Goal: Browse casually

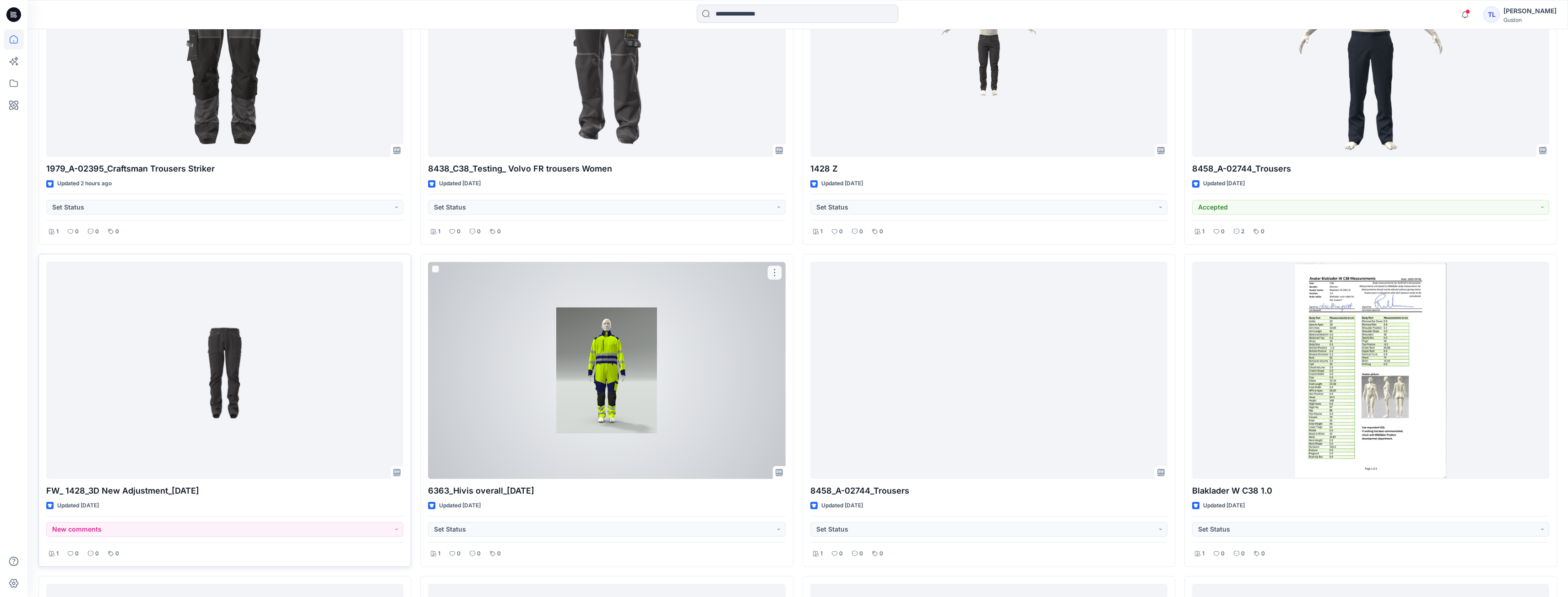
scroll to position [458, 0]
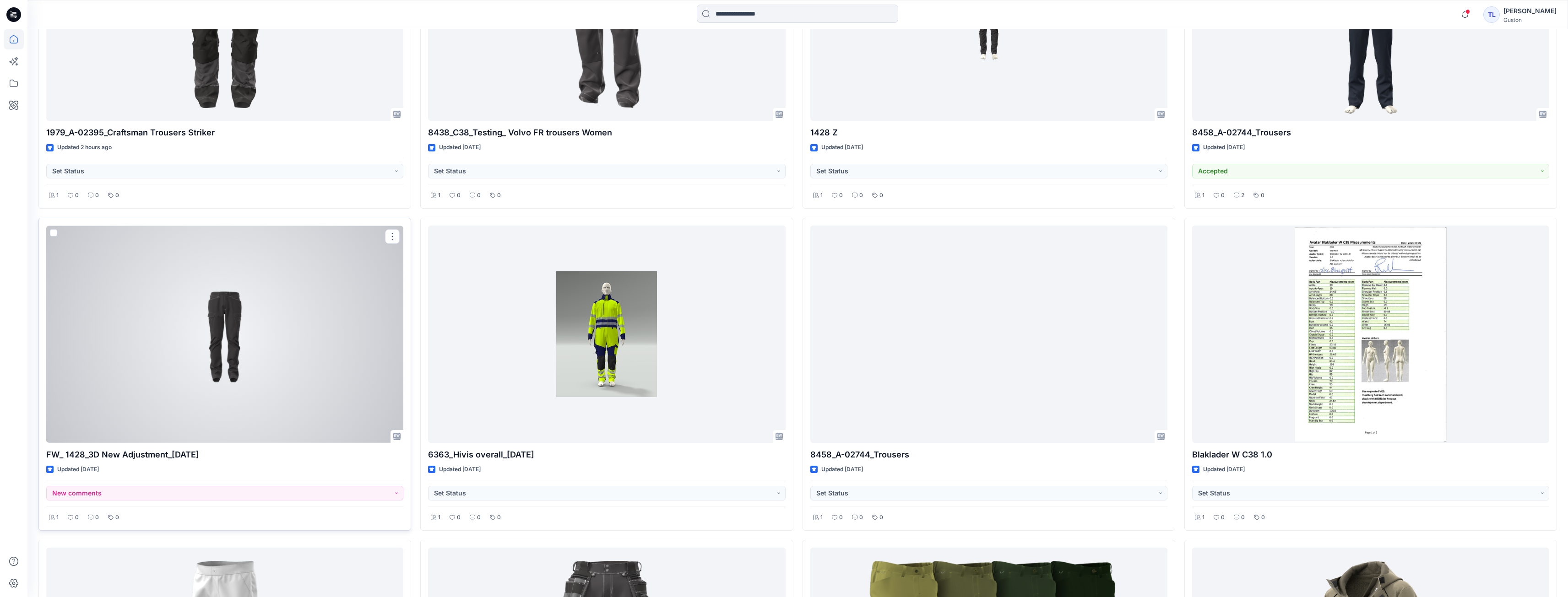
click at [241, 368] on div at bounding box center [225, 334] width 357 height 218
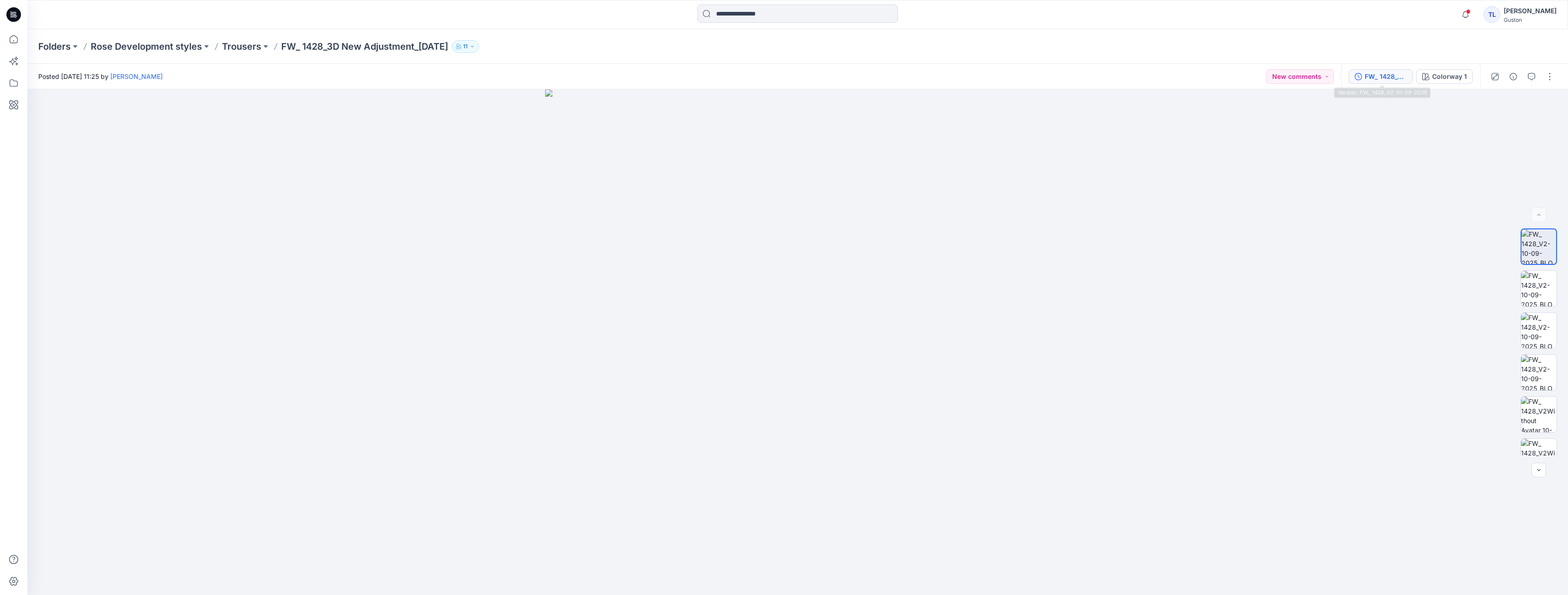
click at [1387, 81] on button "FW_ 1428_V2-10-09-2025" at bounding box center [1380, 76] width 64 height 15
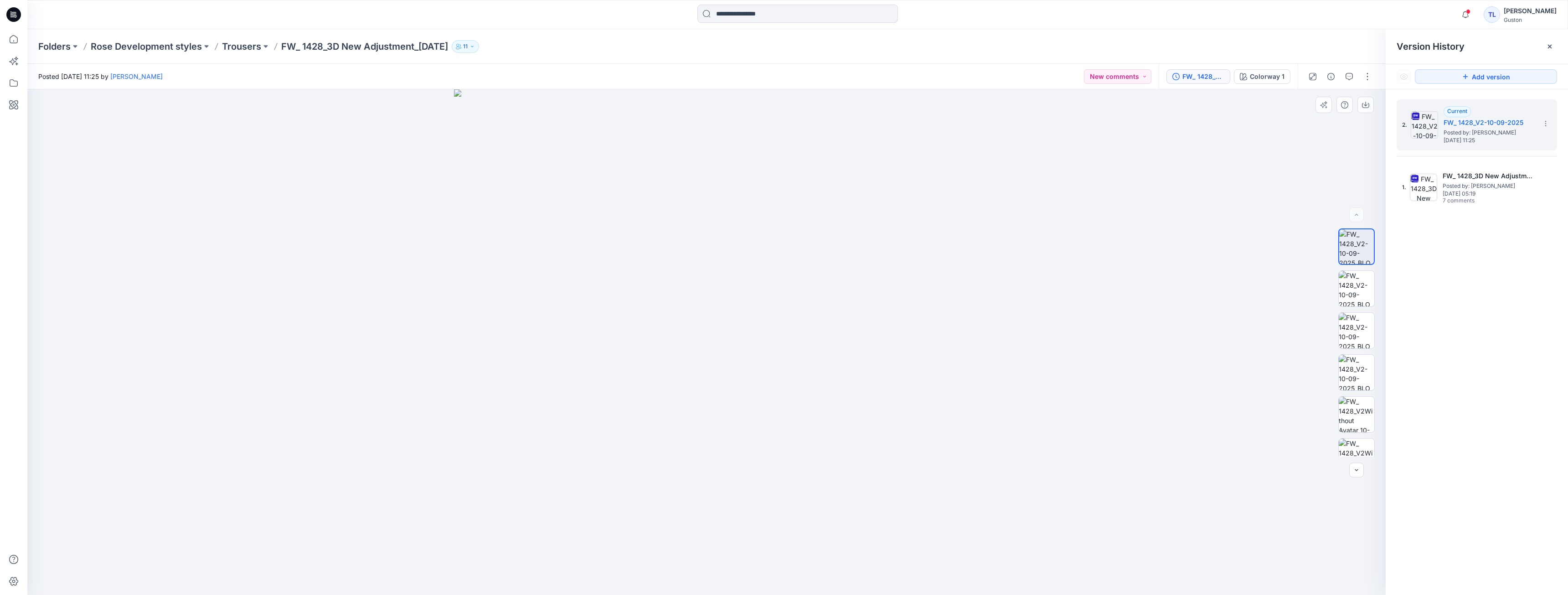
click at [889, 505] on img at bounding box center [707, 343] width 506 height 506
